Goal: Task Accomplishment & Management: Manage account settings

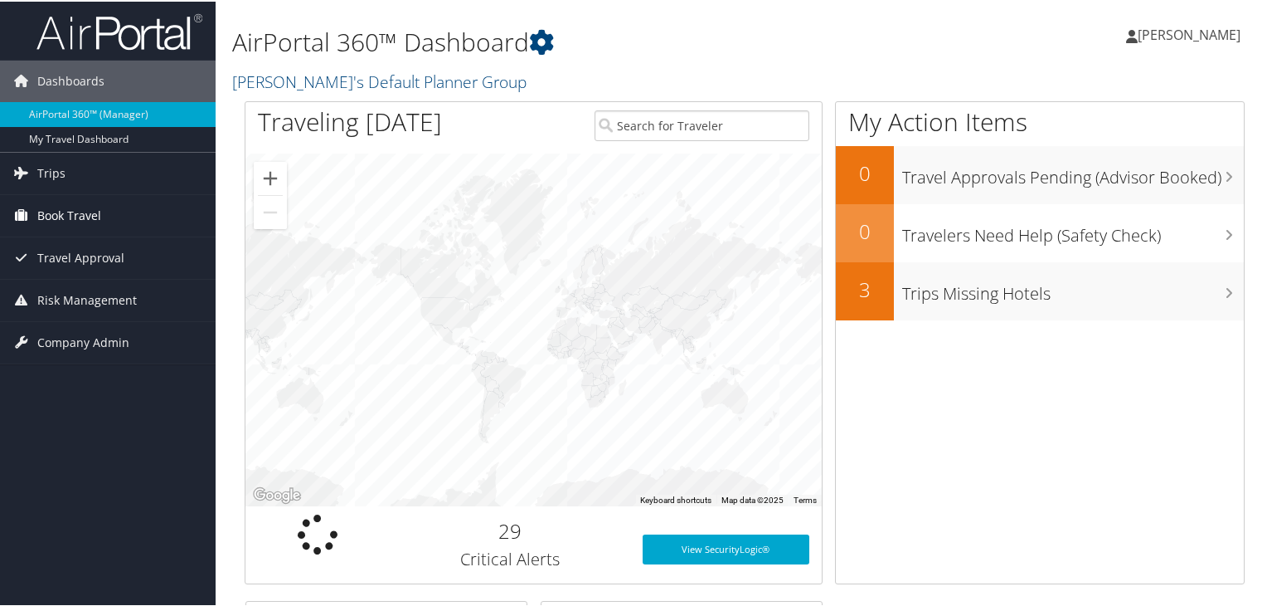
click at [69, 202] on span "Book Travel" at bounding box center [69, 213] width 64 height 41
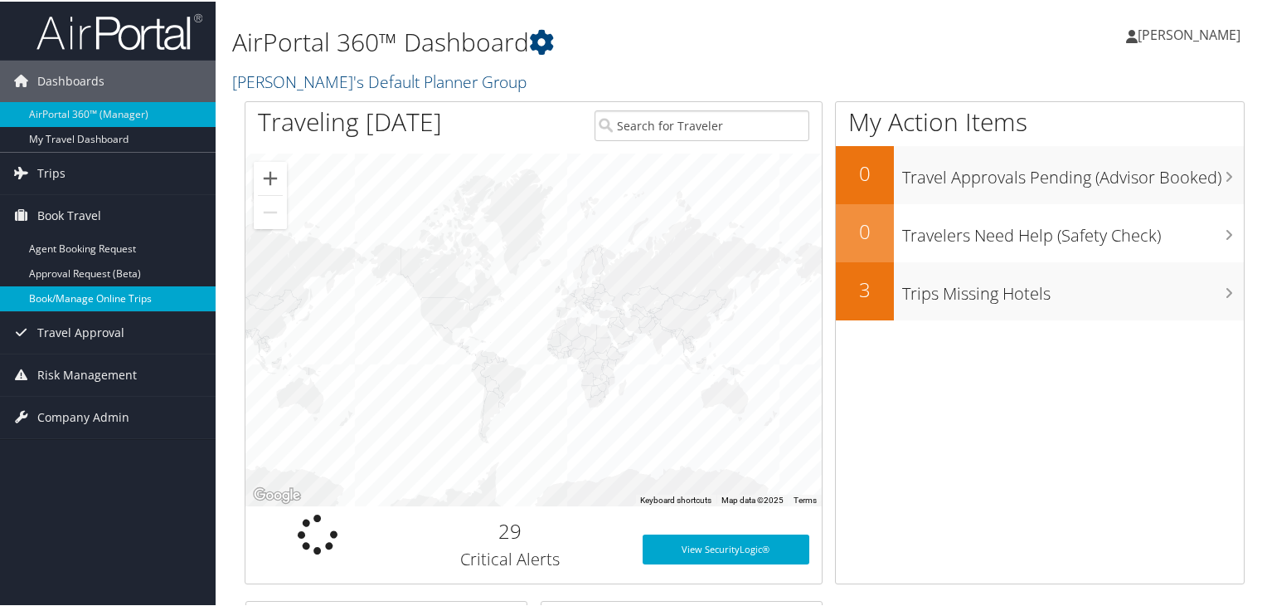
click at [88, 302] on link "Book/Manage Online Trips" at bounding box center [108, 297] width 216 height 25
click at [80, 177] on link "Trips" at bounding box center [108, 171] width 216 height 41
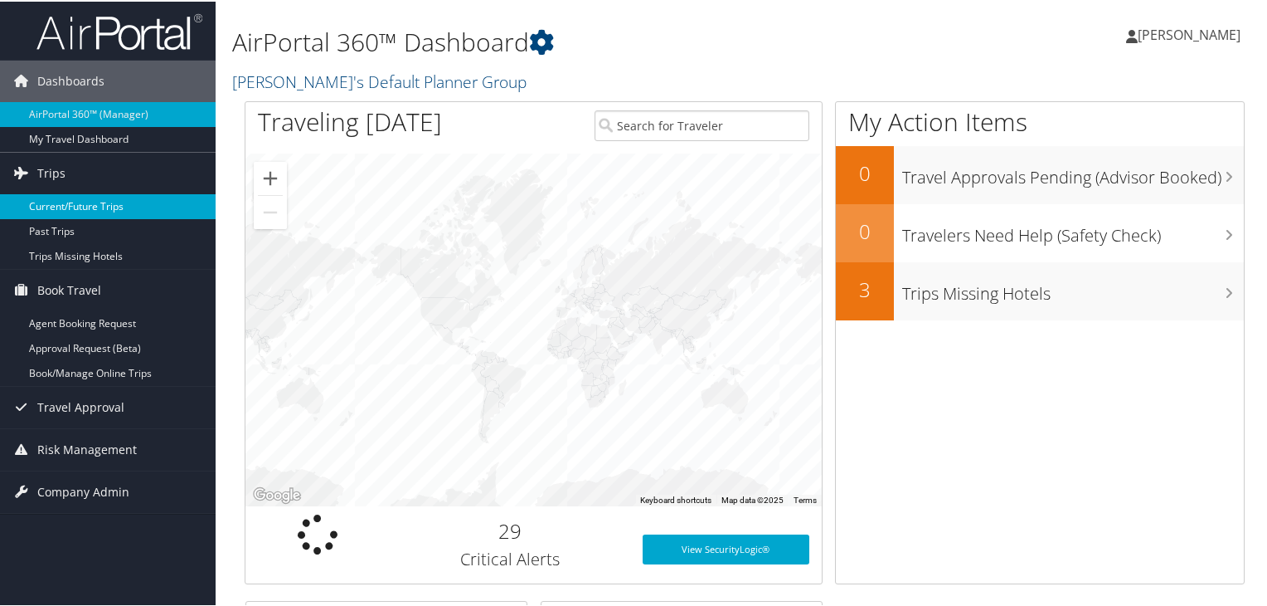
click at [95, 203] on link "Current/Future Trips" at bounding box center [108, 204] width 216 height 25
